Goal: Entertainment & Leisure: Browse casually

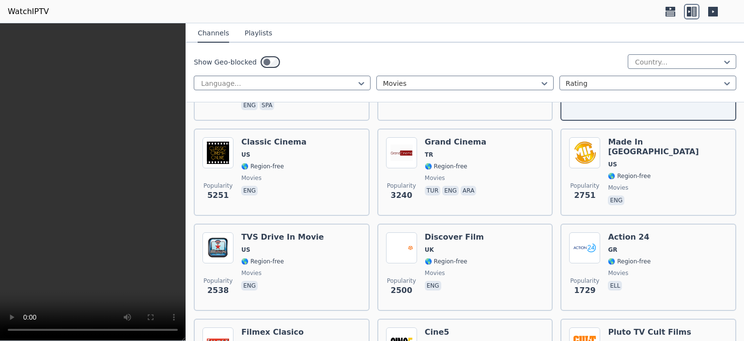
scroll to position [200, 0]
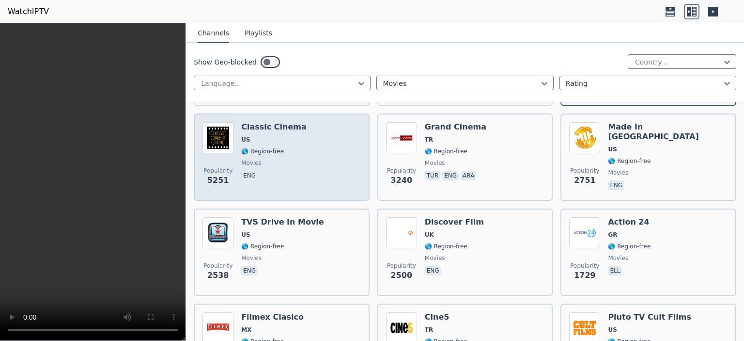
click at [287, 171] on span "eng" at bounding box center [273, 177] width 65 height 12
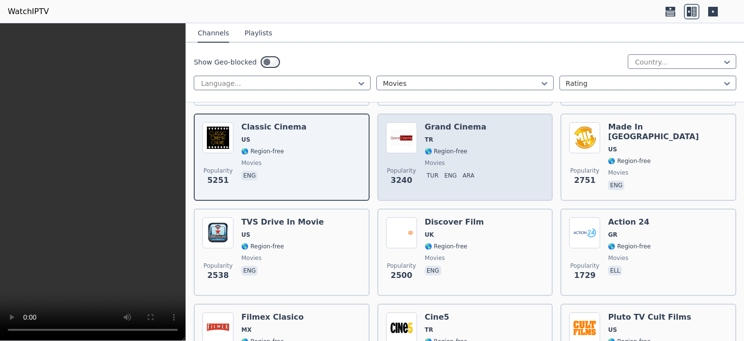
click at [466, 159] on span "movies" at bounding box center [456, 163] width 62 height 8
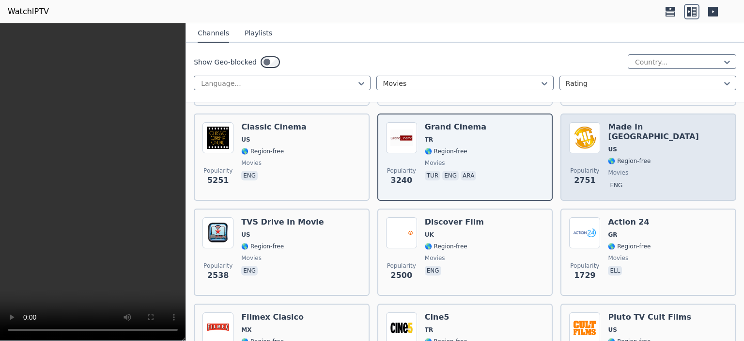
click at [636, 169] on span "movies" at bounding box center [668, 173] width 120 height 8
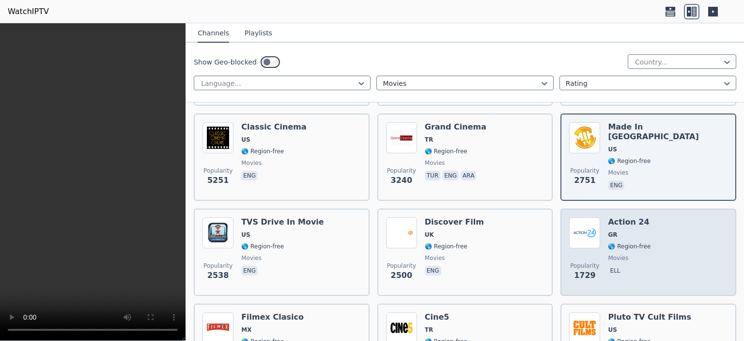
click at [624, 242] on span "🌎 Region-free" at bounding box center [629, 246] width 43 height 8
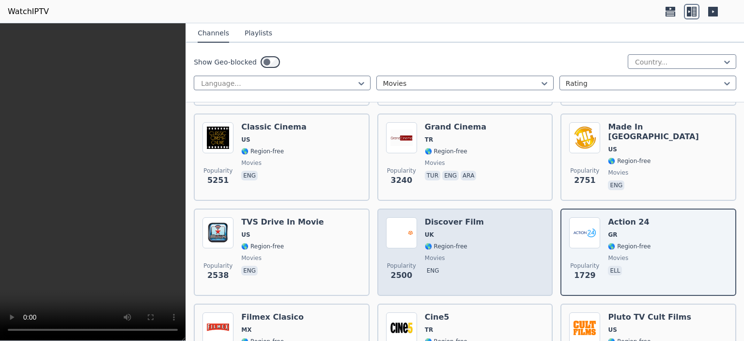
drag, startPoint x: 481, startPoint y: 252, endPoint x: 378, endPoint y: 259, distance: 103.5
click at [479, 252] on div "Popularity 2500 Discover Film UK 🌎 Region-free movies eng" at bounding box center [465, 252] width 158 height 70
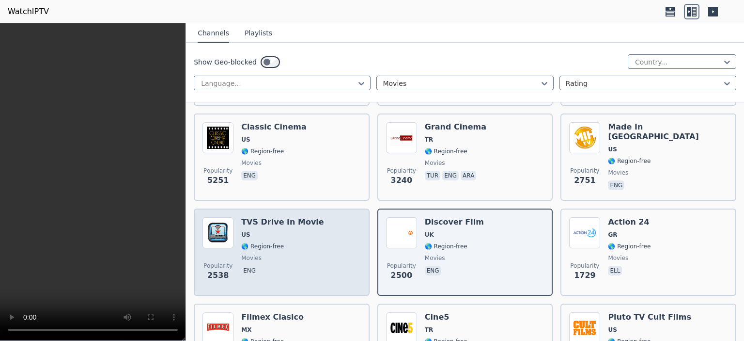
click at [301, 267] on span "eng" at bounding box center [282, 272] width 83 height 12
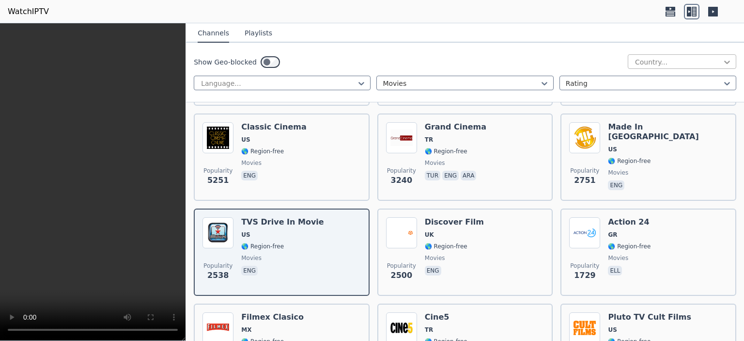
click at [723, 59] on icon at bounding box center [728, 62] width 10 height 10
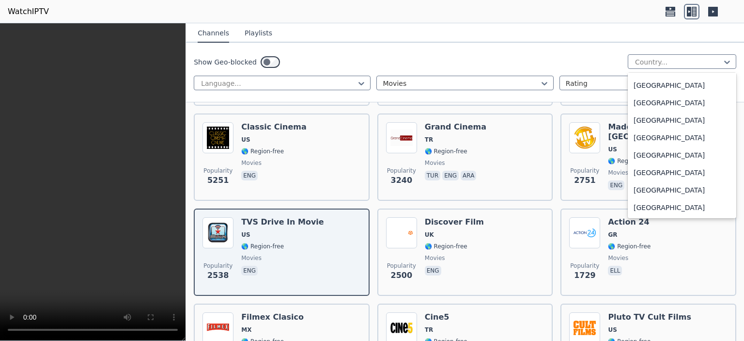
scroll to position [3431, 0]
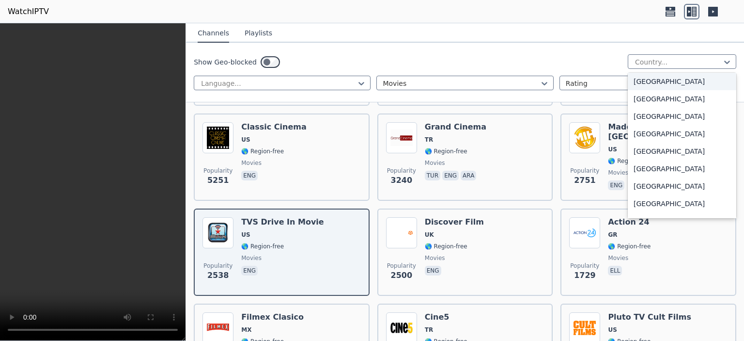
click at [663, 79] on div "[GEOGRAPHIC_DATA]" at bounding box center [682, 81] width 109 height 17
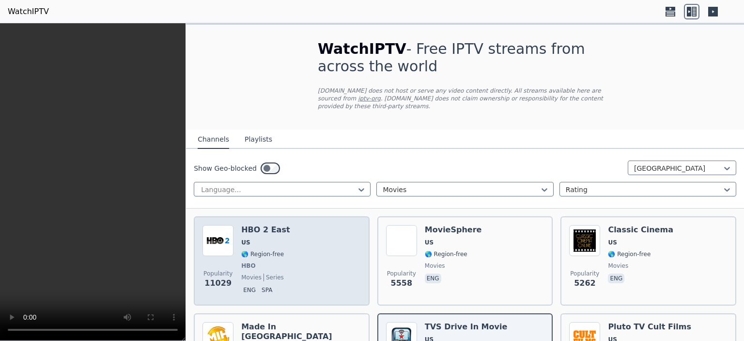
click at [300, 255] on div "Popularity 11029 HBO 2 East US 🌎 Region-free HBO movies series eng spa" at bounding box center [282, 261] width 158 height 72
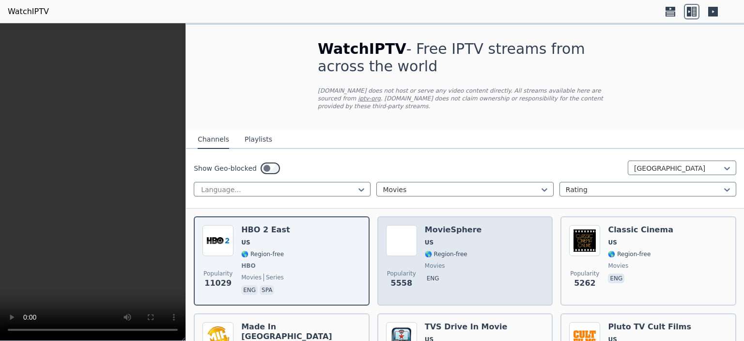
click at [483, 269] on div "Popularity 5558 MovieSphere US 🌎 Region-free movies eng" at bounding box center [465, 261] width 158 height 72
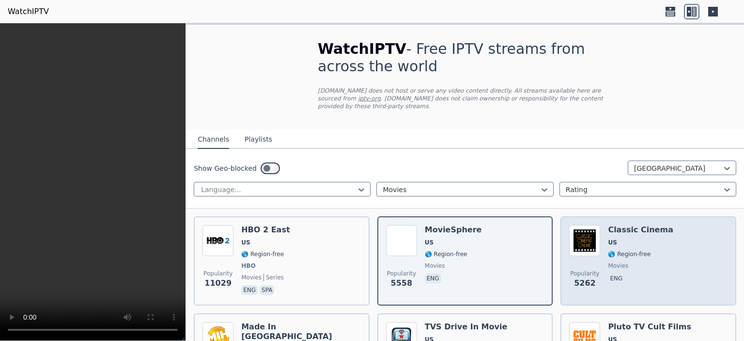
click at [662, 278] on div "Popularity 5262 Classic Cinema US 🌎 Region-free movies eng" at bounding box center [648, 261] width 158 height 72
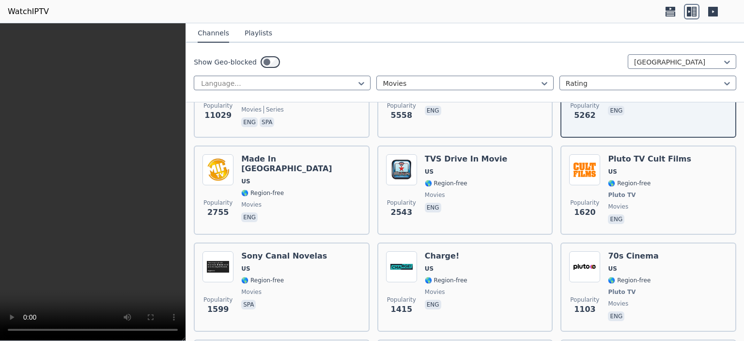
scroll to position [186, 0]
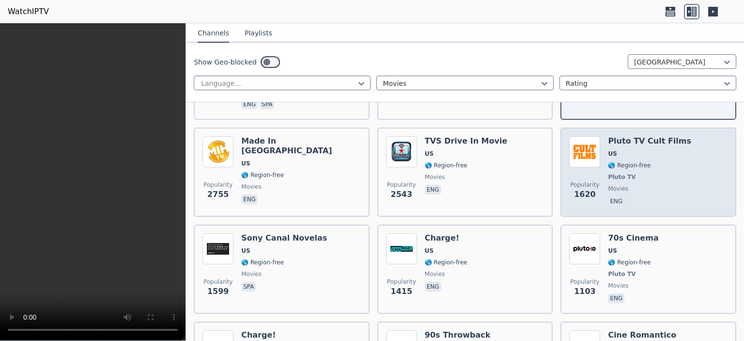
click at [636, 185] on span "movies" at bounding box center [649, 189] width 83 height 8
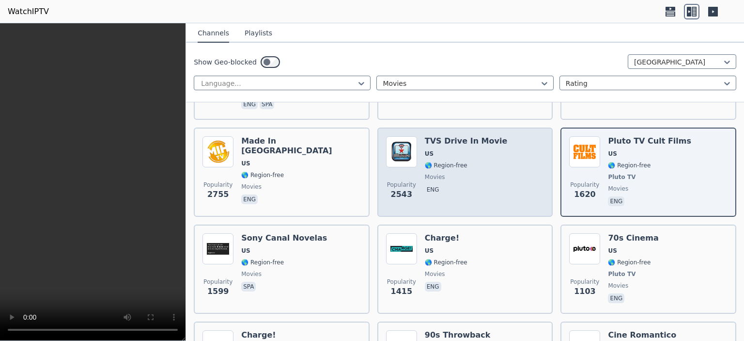
click at [446, 189] on div "TVS Drive In Movie US 🌎 Region-free movies eng" at bounding box center [466, 172] width 83 height 72
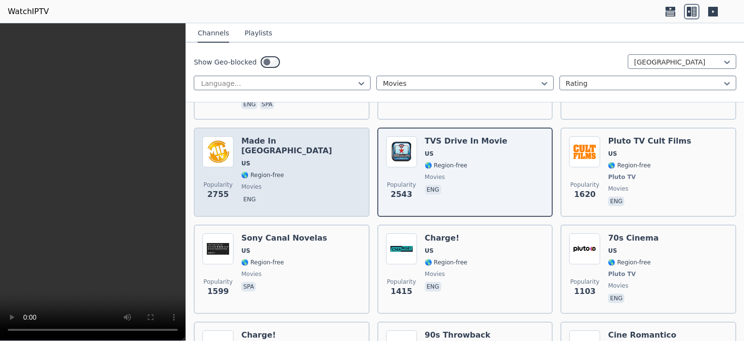
click at [323, 182] on div "Popularity 2755 Made In [GEOGRAPHIC_DATA] [GEOGRAPHIC_DATA] 🌎 Region-free movie…" at bounding box center [282, 172] width 158 height 72
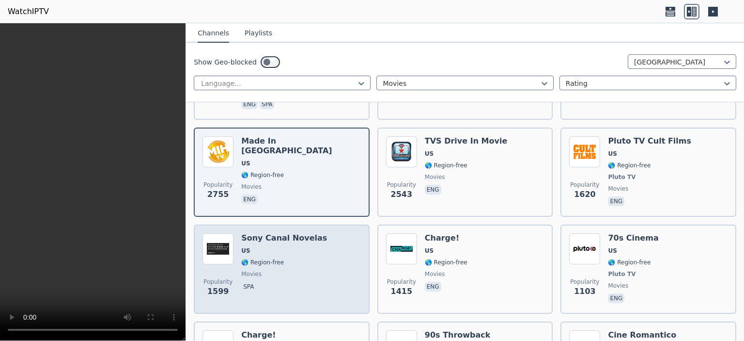
click at [304, 282] on span "spa" at bounding box center [284, 288] width 86 height 12
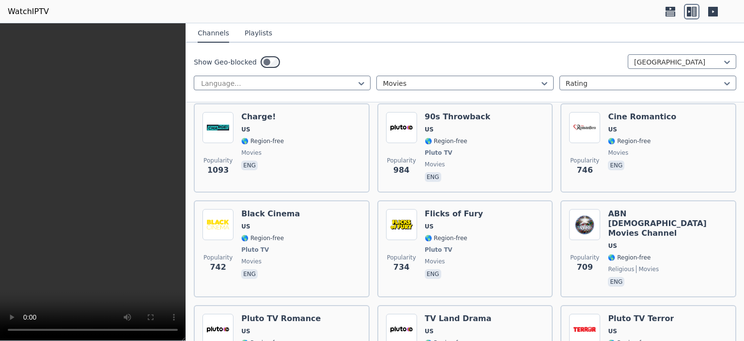
scroll to position [394, 0]
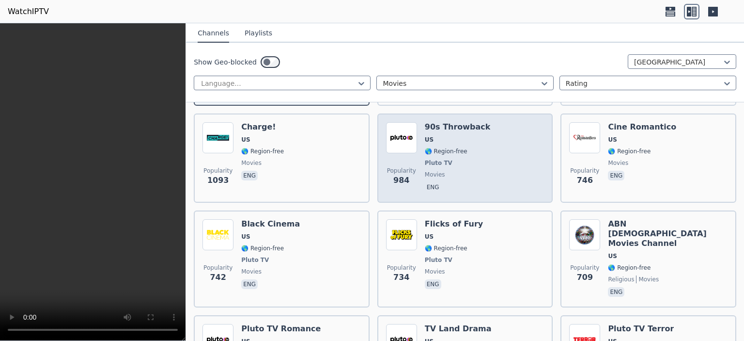
click at [477, 164] on div "Popularity 984 90s Throwback US 🌎 Region-free Pluto TV movies eng" at bounding box center [465, 158] width 158 height 72
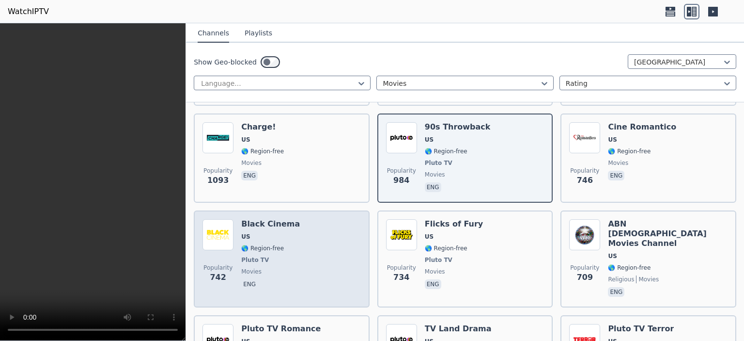
click at [344, 251] on div "Popularity 742 Black Cinema US 🌎 Region-free Pluto TV movies eng" at bounding box center [282, 258] width 158 height 79
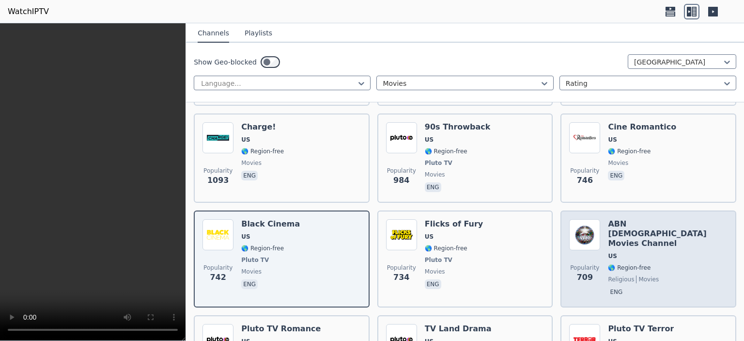
click at [669, 275] on span "religious movies" at bounding box center [668, 279] width 120 height 8
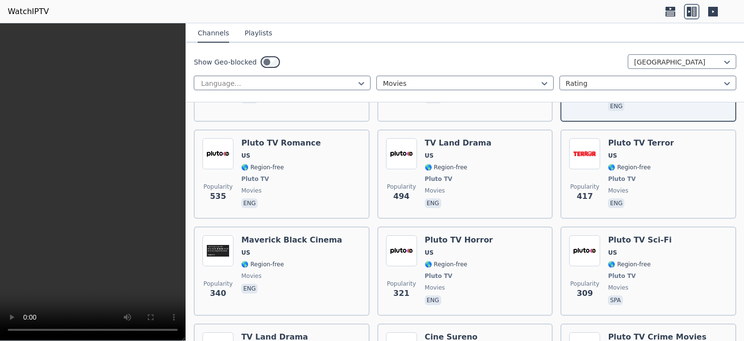
scroll to position [586, 0]
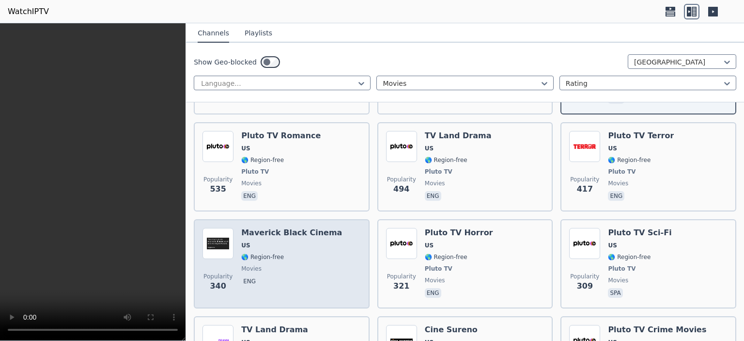
click at [297, 276] on div "Maverick Black Cinema US 🌎 Region-free movies eng" at bounding box center [291, 264] width 101 height 72
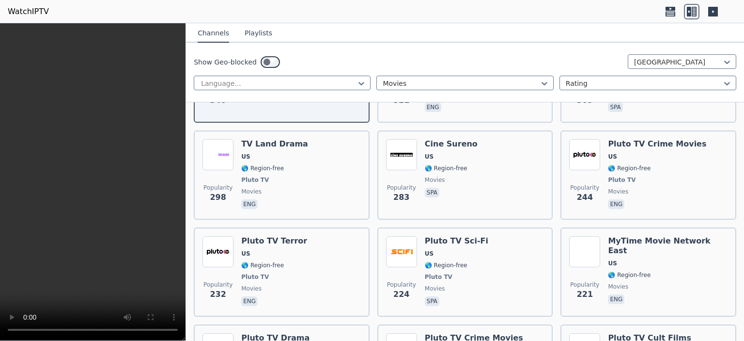
scroll to position [787, 0]
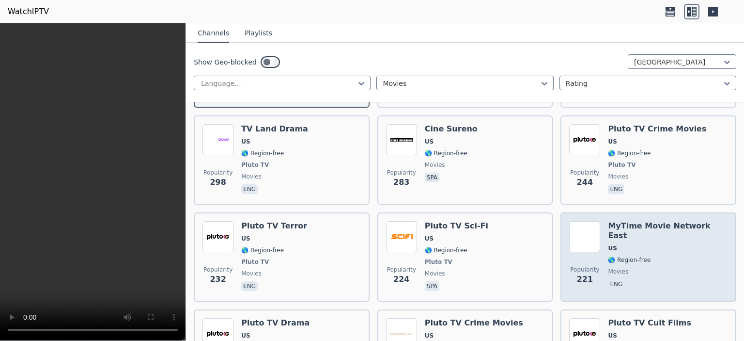
click at [644, 235] on div "MyTime Movie Network East US 🌎 Region-free movies eng" at bounding box center [668, 257] width 120 height 72
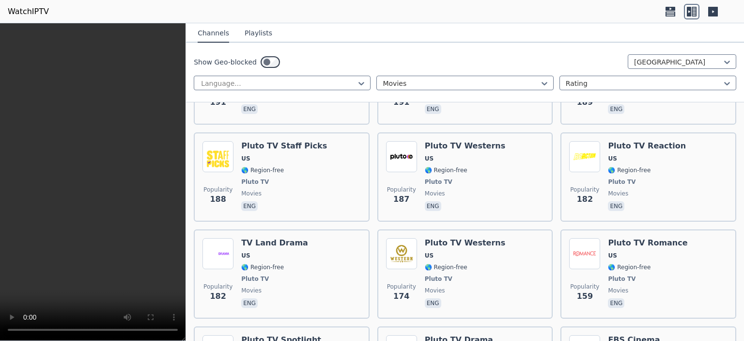
scroll to position [1171, 0]
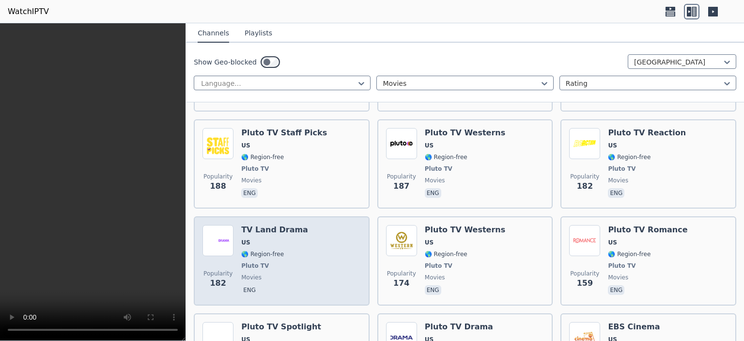
click at [335, 252] on div "Popularity 182 TV Land Drama US 🌎 Region-free Pluto TV movies eng" at bounding box center [282, 261] width 158 height 72
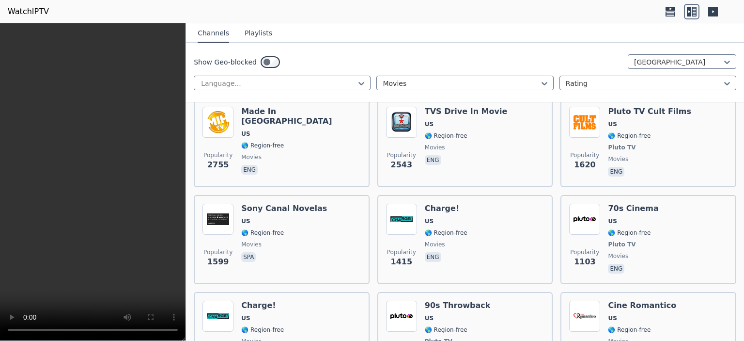
scroll to position [68, 0]
